Goal: Task Accomplishment & Management: Manage account settings

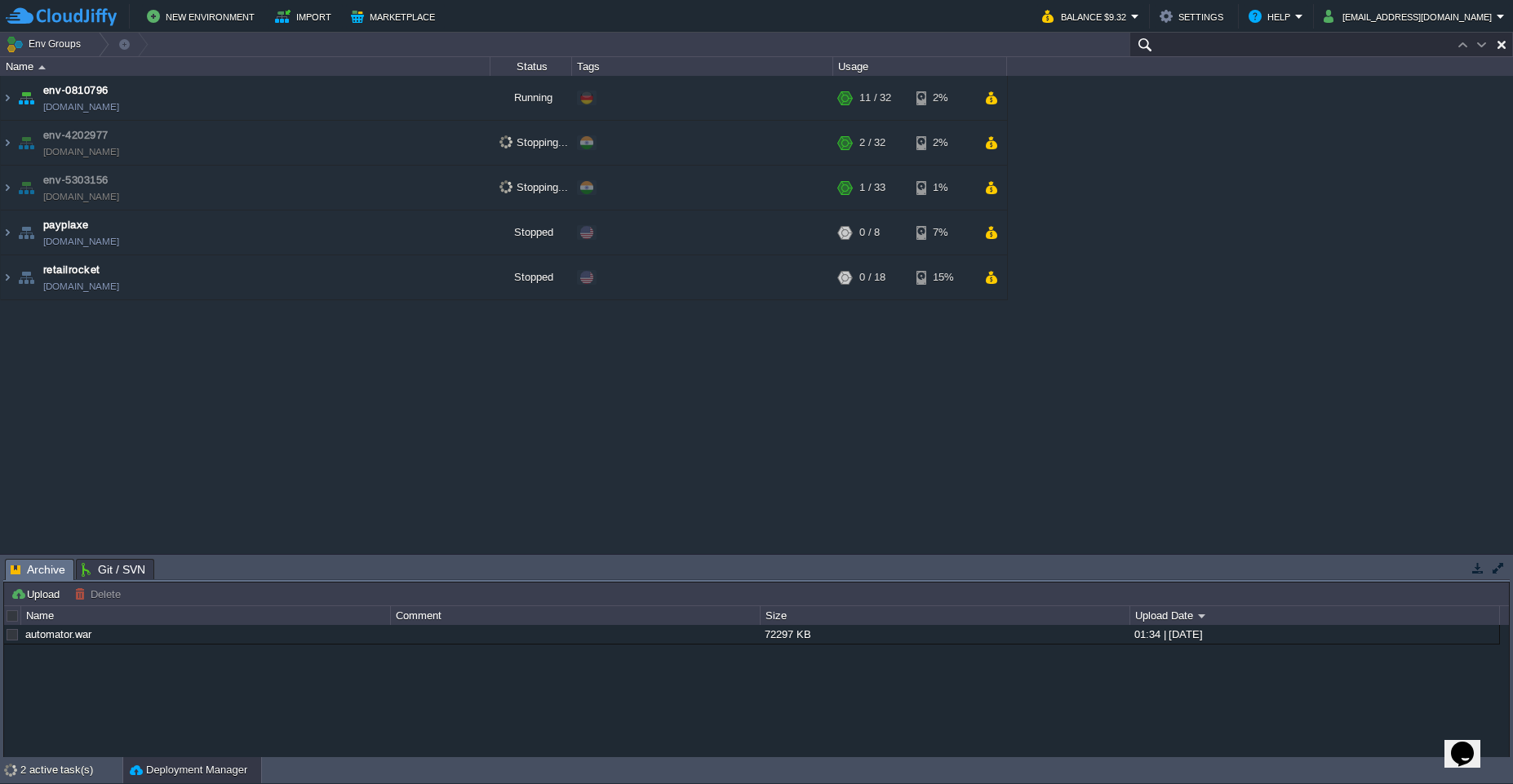
paste input "[DOMAIN_NAME]"
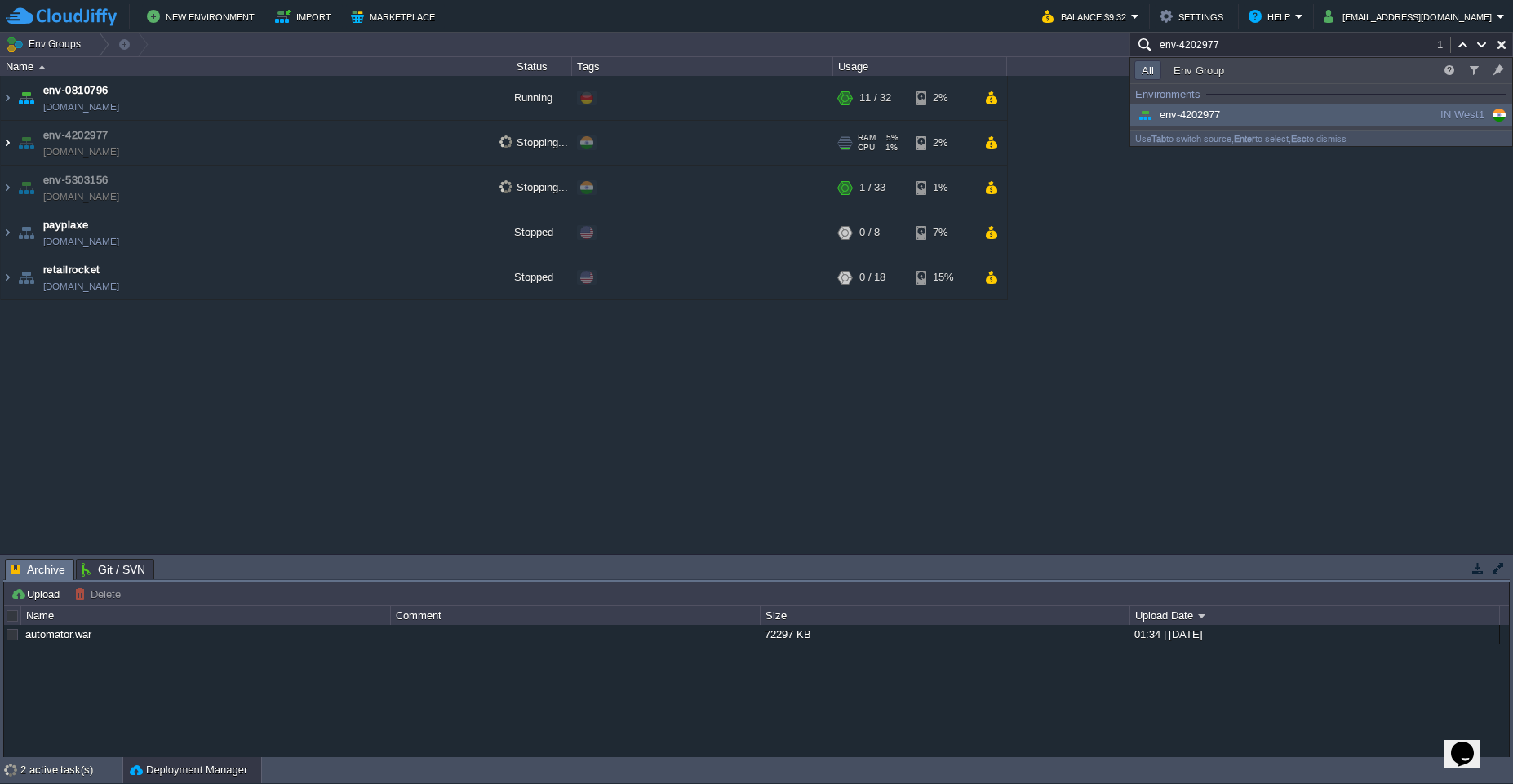
type input "env-4202977"
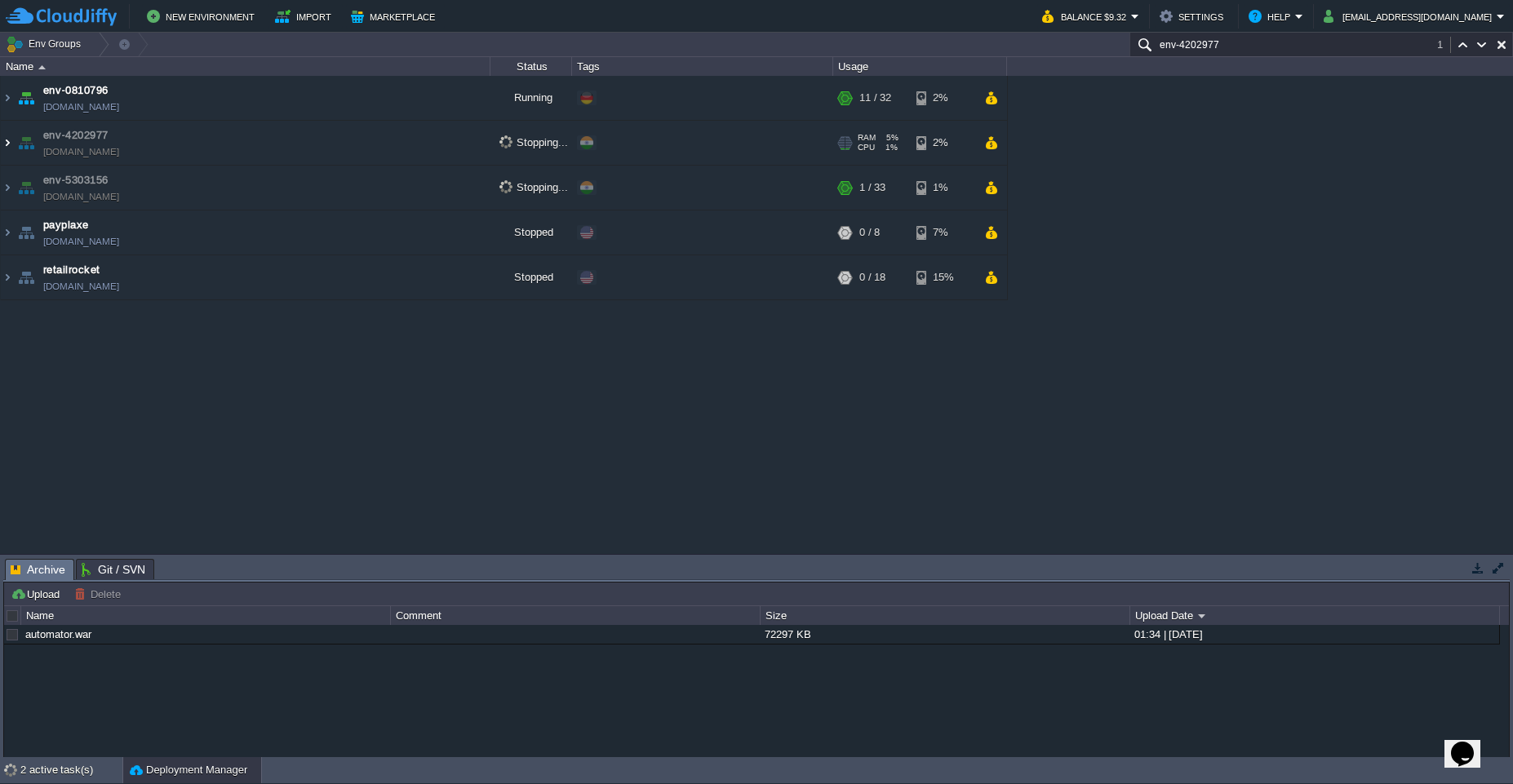
click at [12, 146] on img at bounding box center [7, 143] width 13 height 44
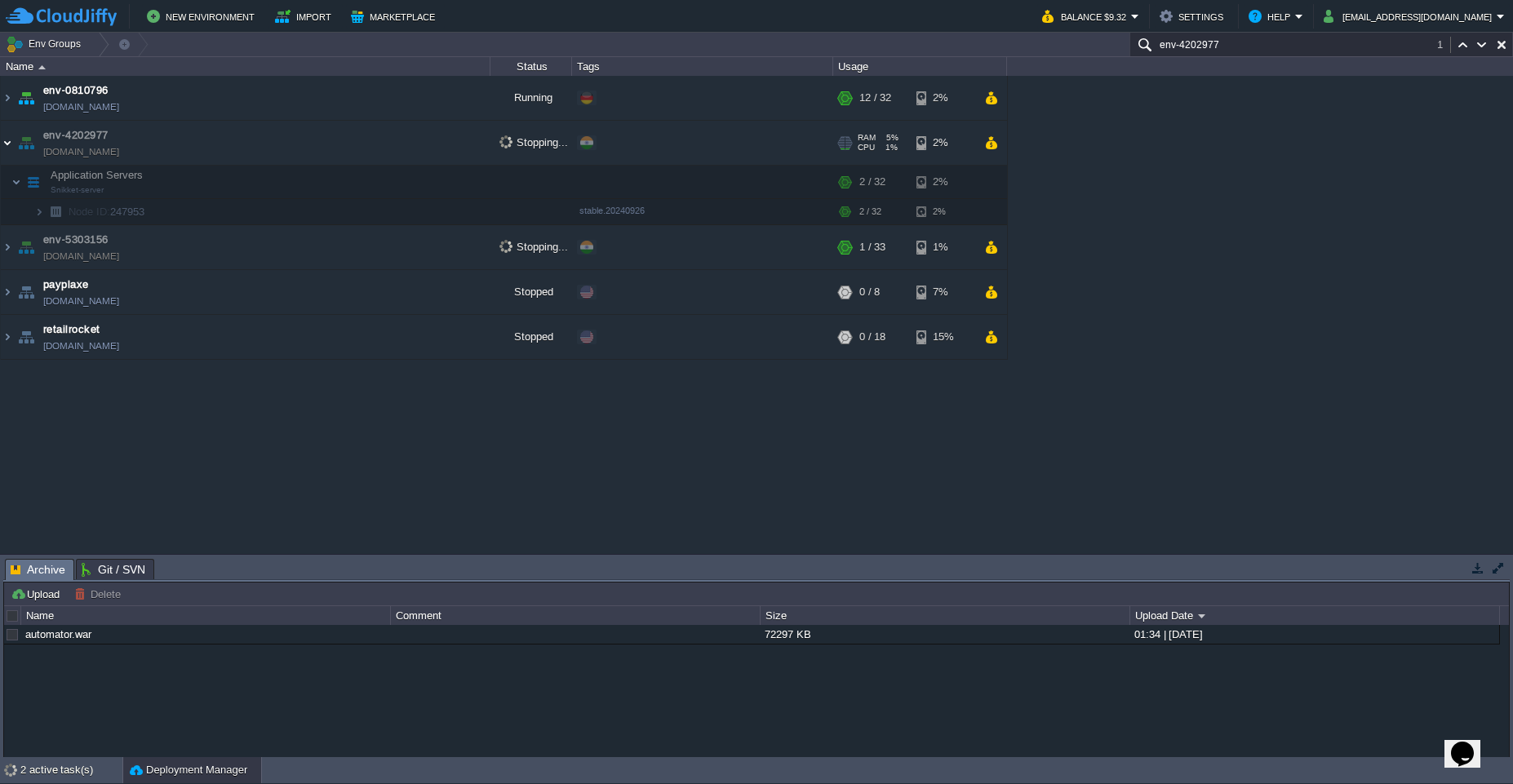
click at [9, 148] on img at bounding box center [7, 143] width 13 height 44
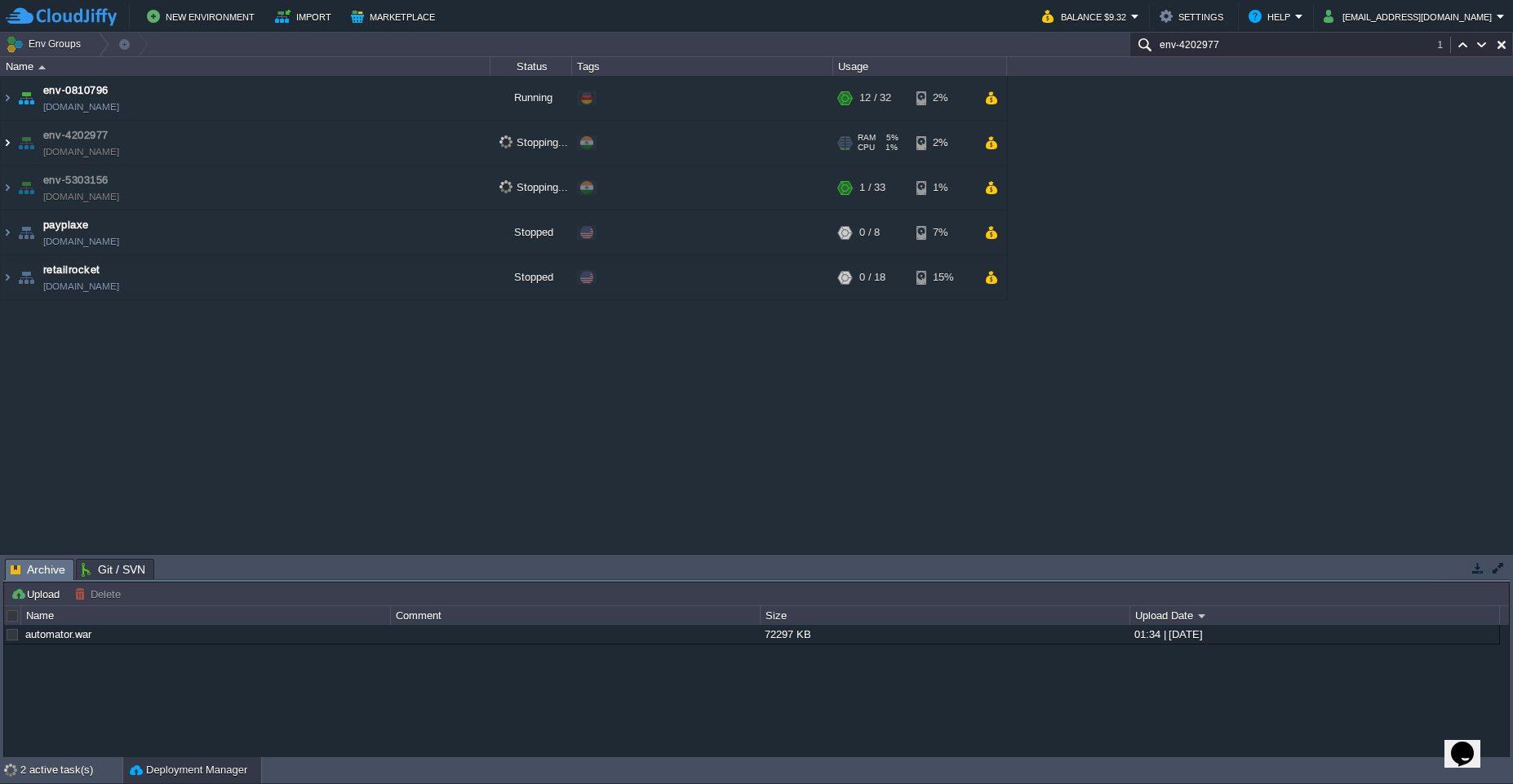
click at [9, 148] on img at bounding box center [7, 143] width 13 height 44
click at [7, 145] on img at bounding box center [7, 143] width 13 height 44
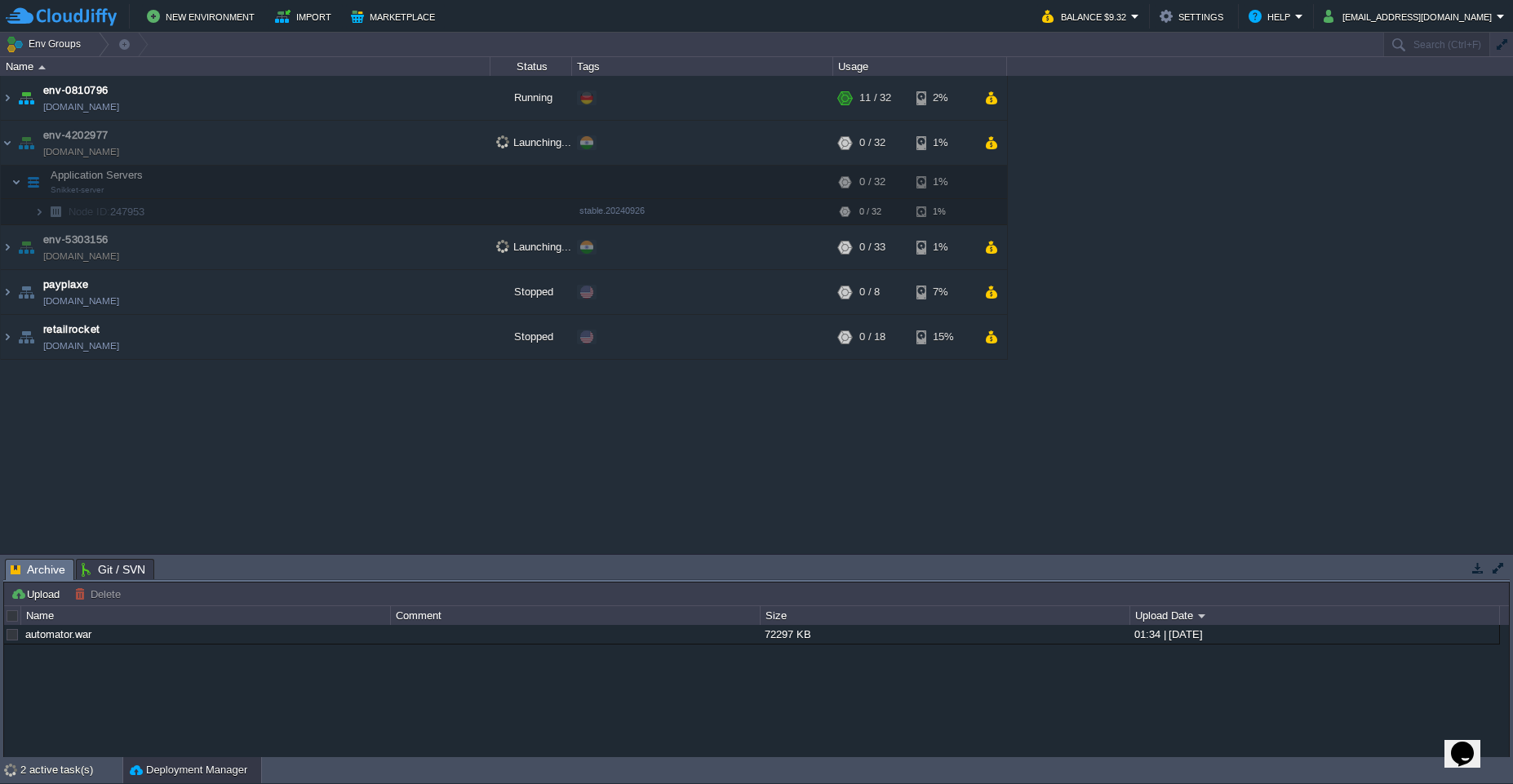
click at [865, 429] on div "env-0810796 env-0810796.de-fra1.cloudjiffy.net Running + Add to Env Group RAM 5…" at bounding box center [756, 315] width 1513 height 478
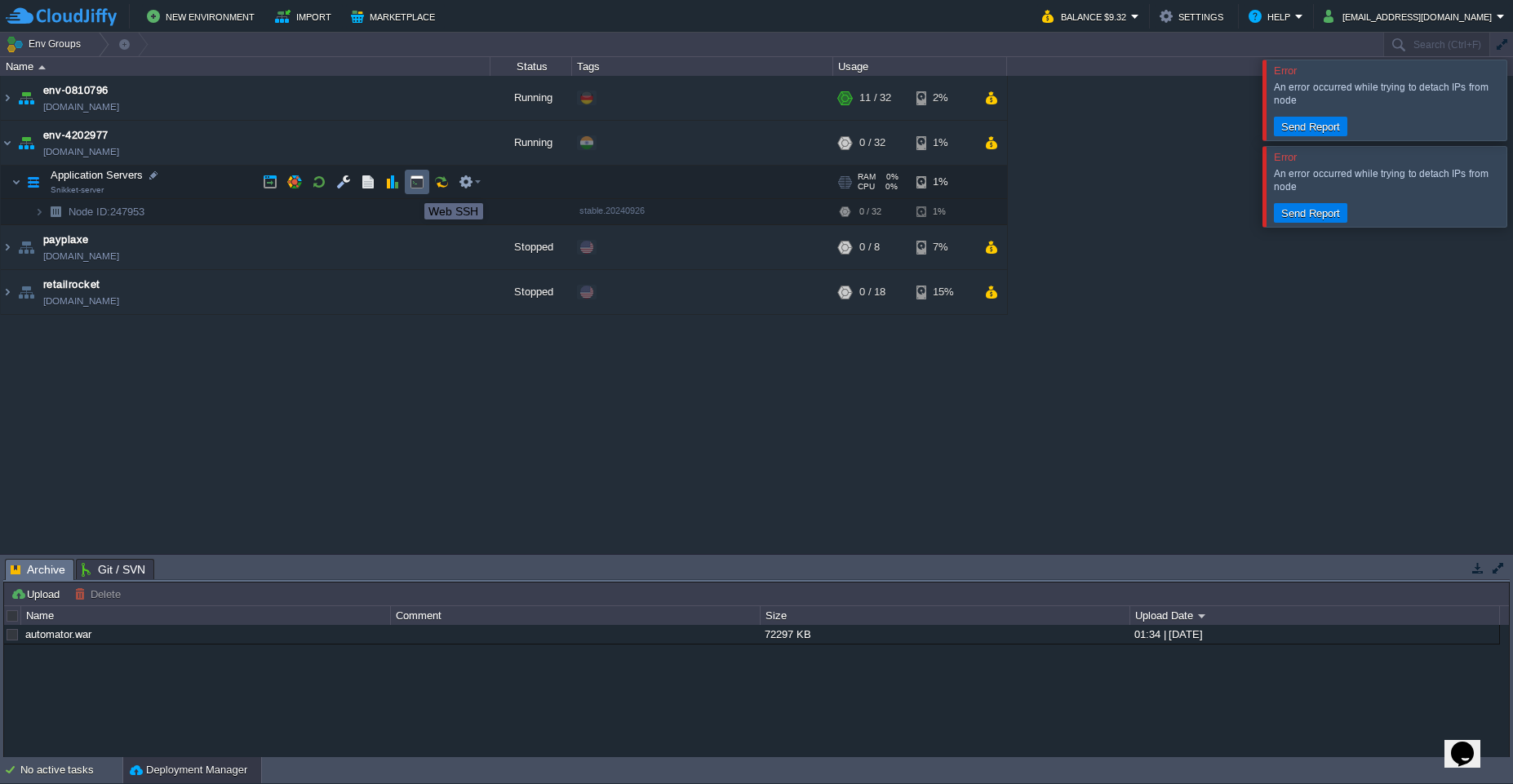
click at [416, 187] on button "button" at bounding box center [417, 182] width 15 height 15
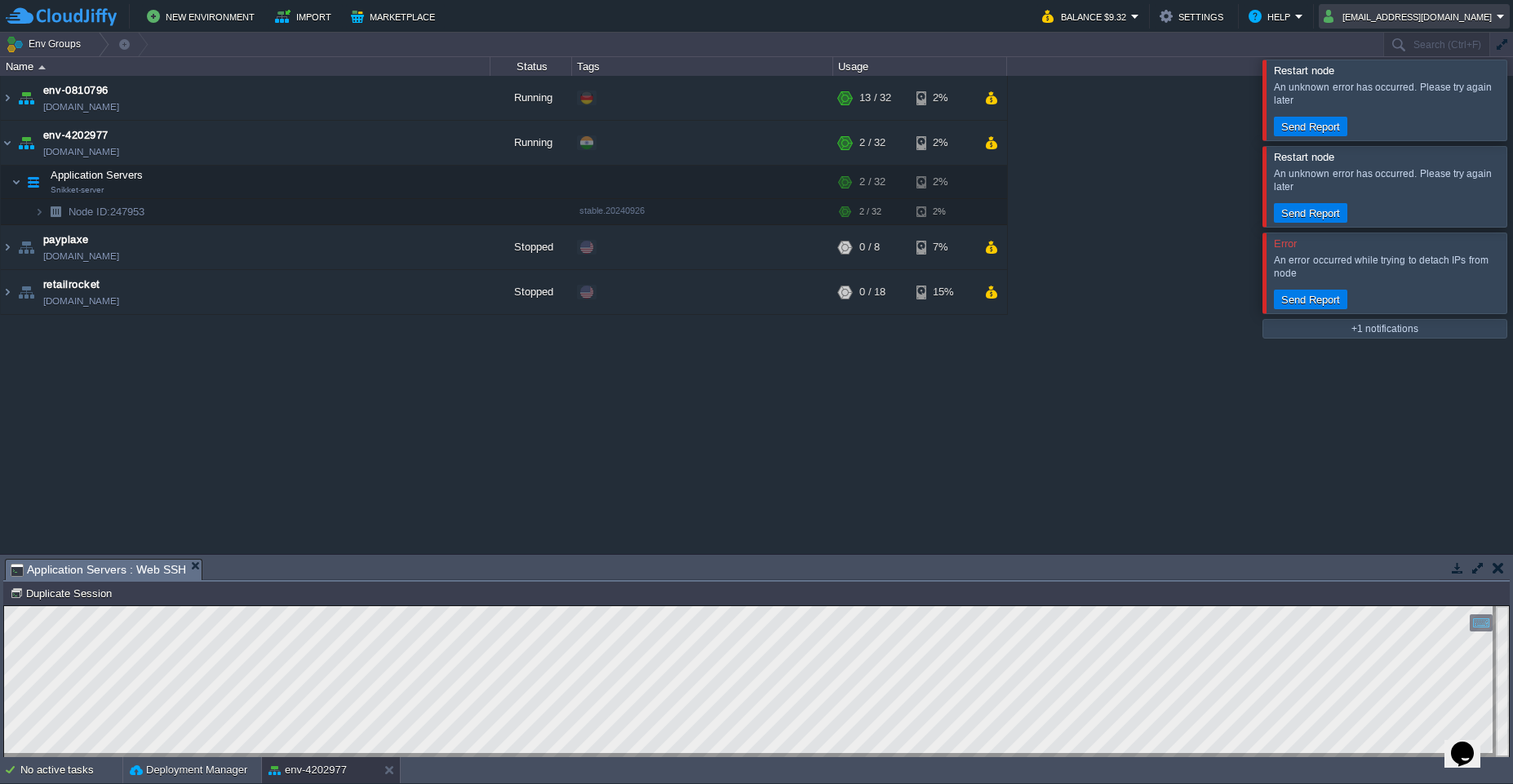
click at [1497, 22] on em "[EMAIL_ADDRESS][DOMAIN_NAME]" at bounding box center [1413, 16] width 181 height 20
click at [1421, 87] on span "Sign out" at bounding box center [1422, 86] width 39 height 12
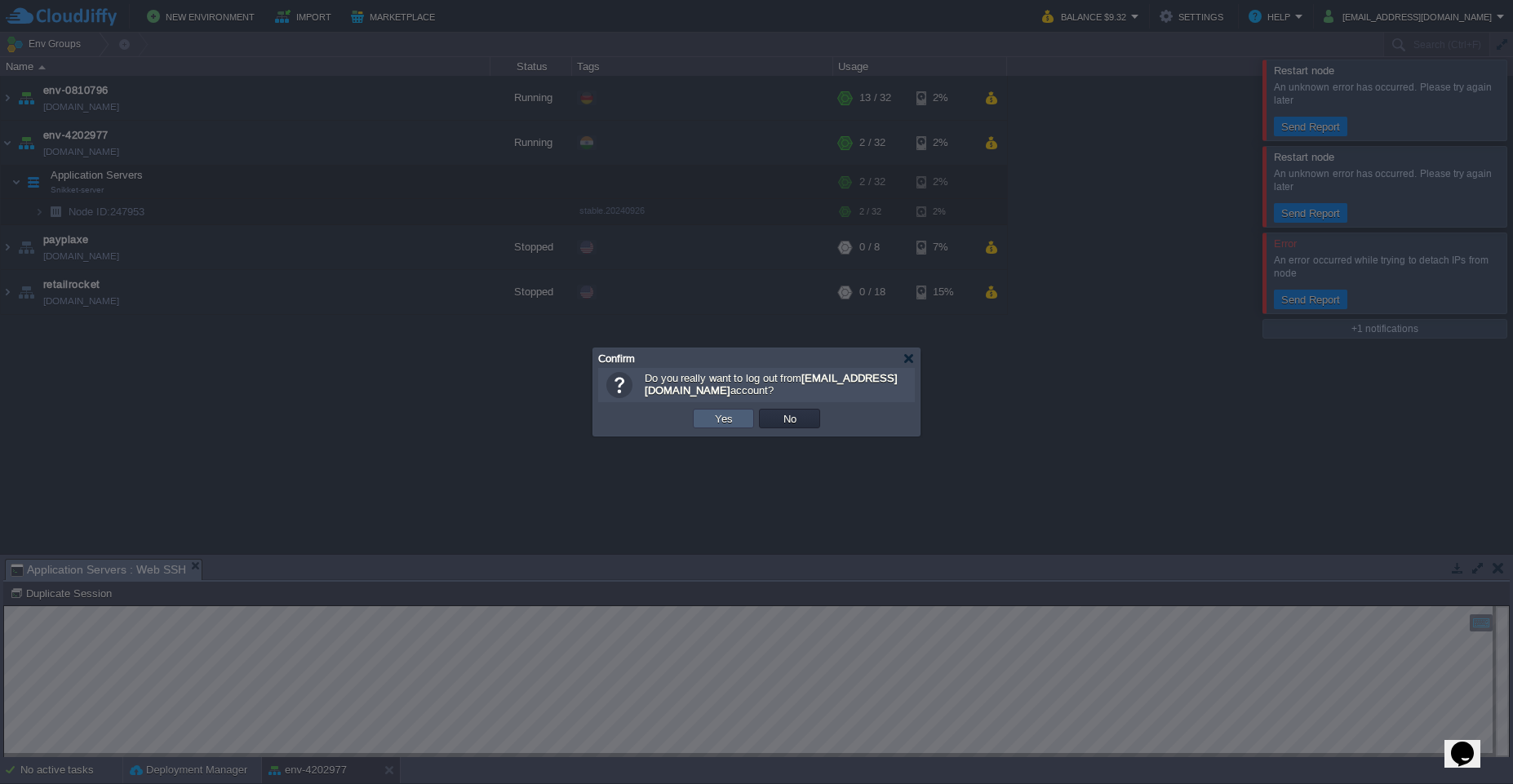
click at [714, 419] on button "Yes" at bounding box center [724, 419] width 28 height 15
